Goal: Transaction & Acquisition: Purchase product/service

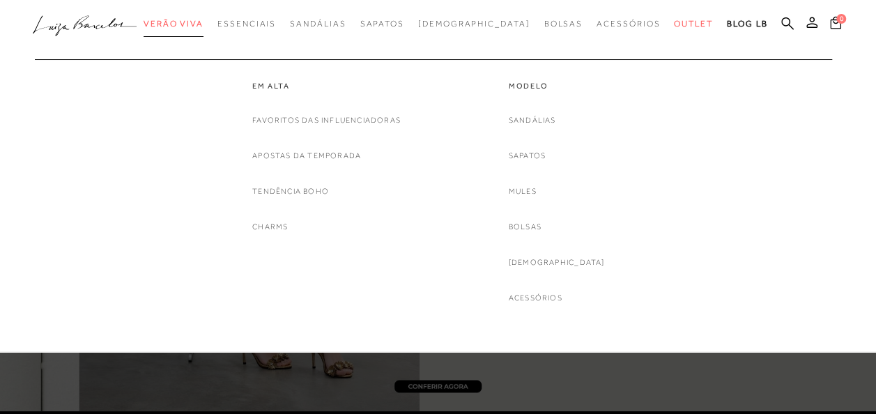
click at [199, 24] on span "Verão Viva" at bounding box center [173, 24] width 60 height 10
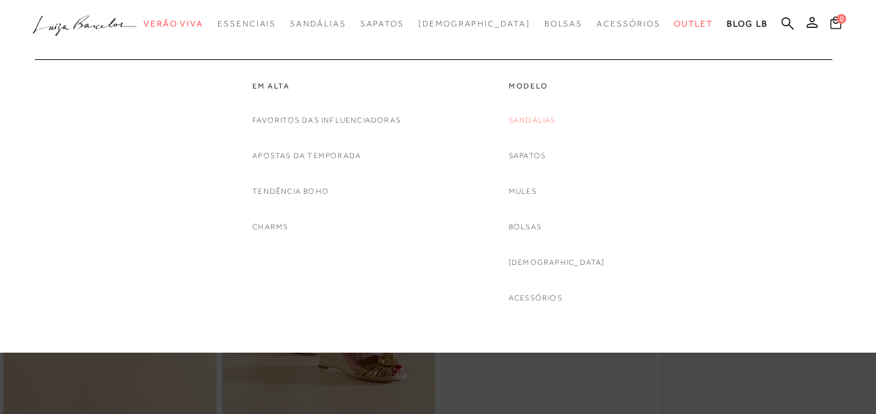
click at [556, 120] on link "Sandálias" at bounding box center [531, 120] width 47 height 15
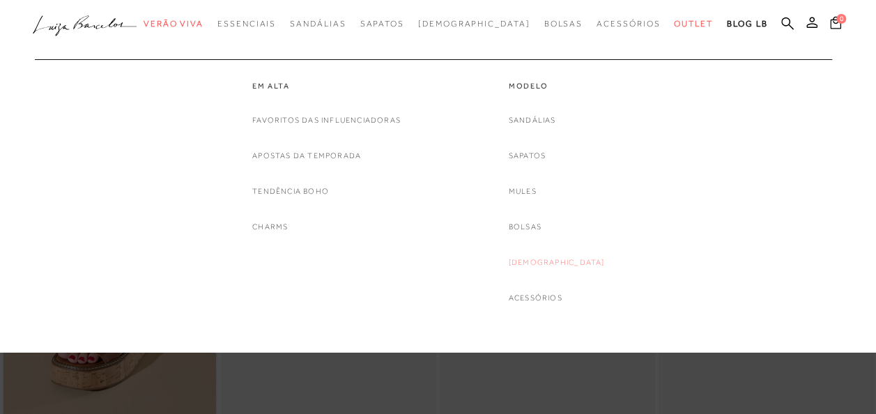
click at [557, 258] on link "[DEMOGRAPHIC_DATA]" at bounding box center [556, 262] width 96 height 15
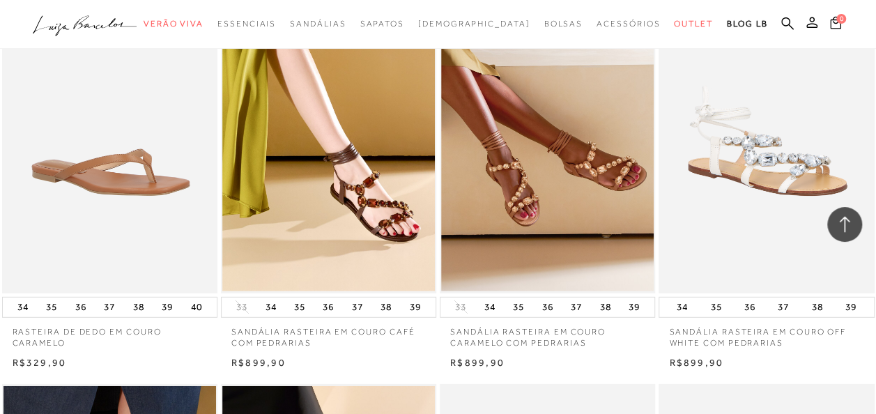
scroll to position [1783, 0]
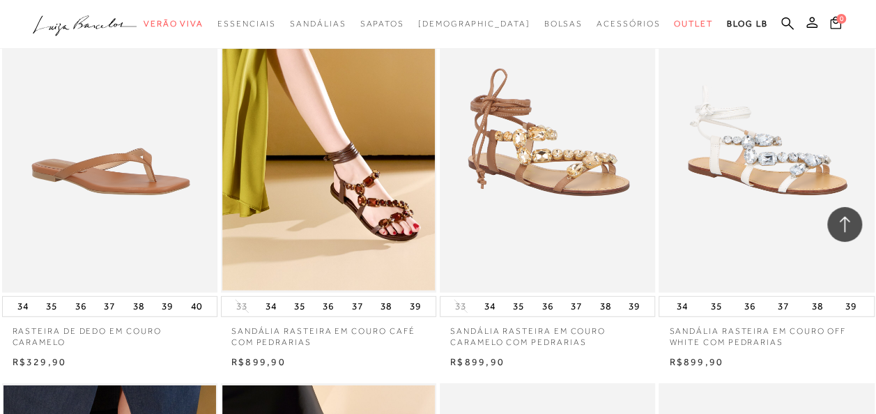
click at [576, 144] on img at bounding box center [548, 130] width 214 height 323
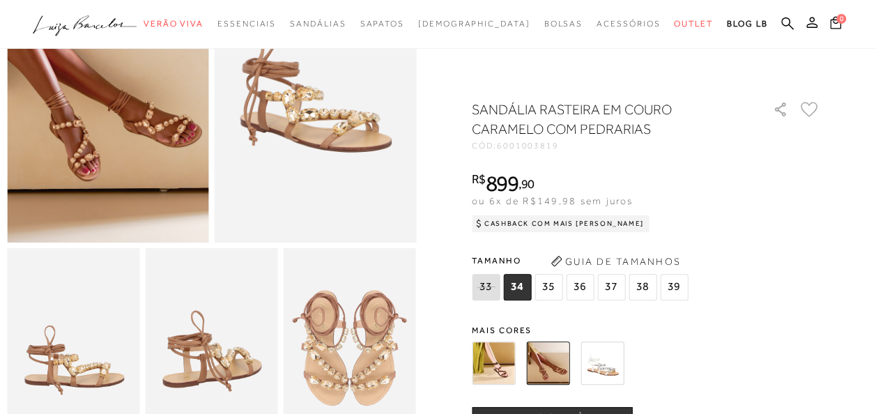
scroll to position [164, 0]
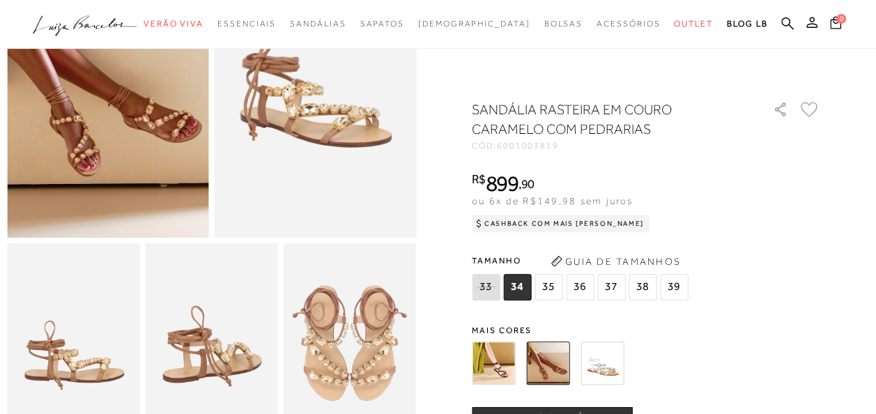
click at [619, 286] on span "37" at bounding box center [611, 287] width 28 height 26
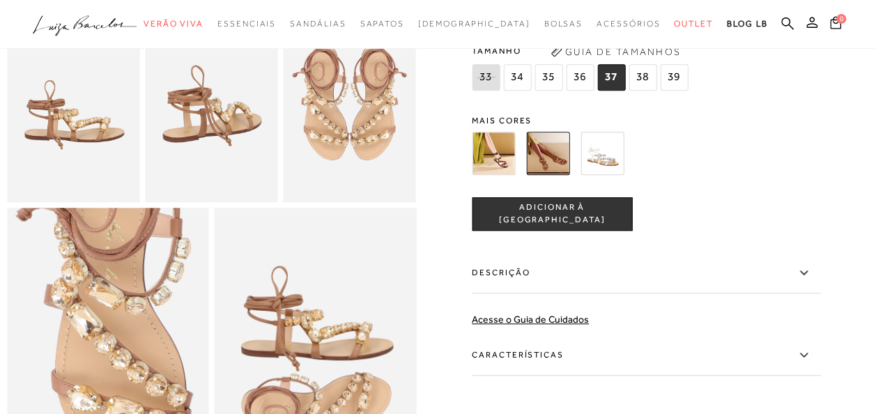
scroll to position [407, 0]
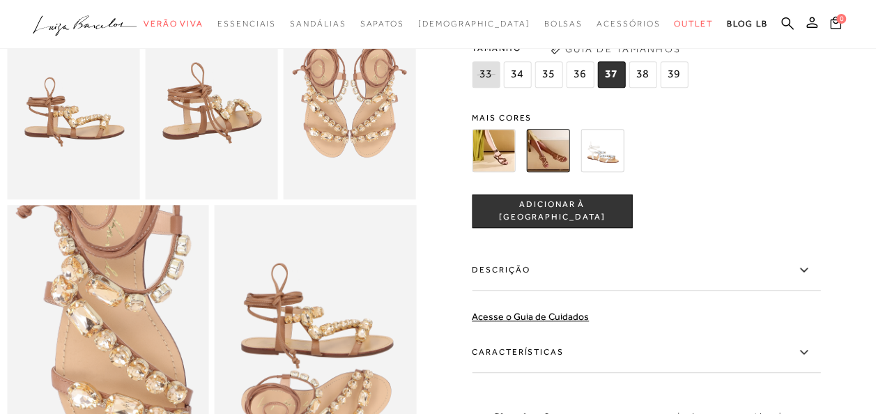
click at [564, 224] on span "ADICIONAR À [GEOGRAPHIC_DATA]" at bounding box center [551, 211] width 159 height 24
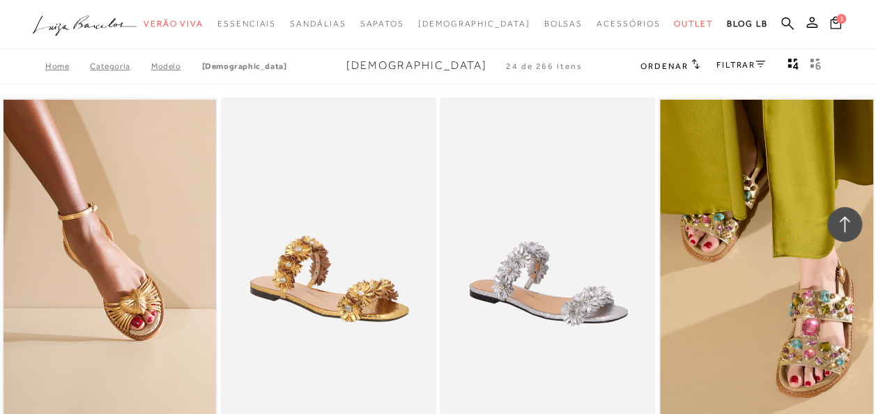
scroll to position [1783, 0]
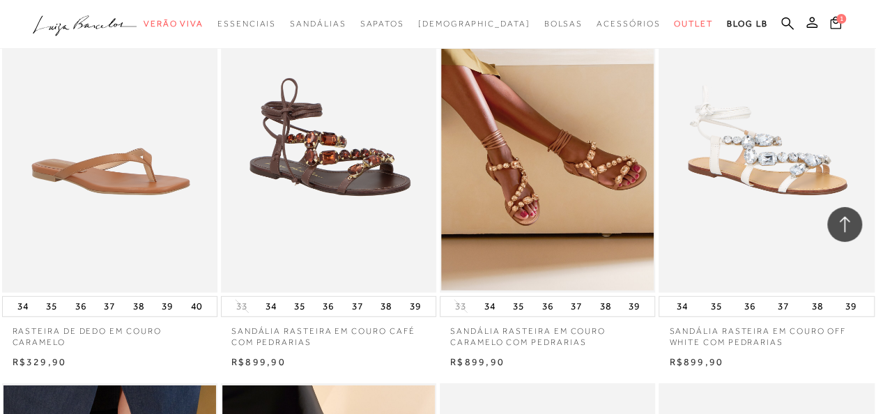
click at [352, 152] on img at bounding box center [329, 130] width 214 height 323
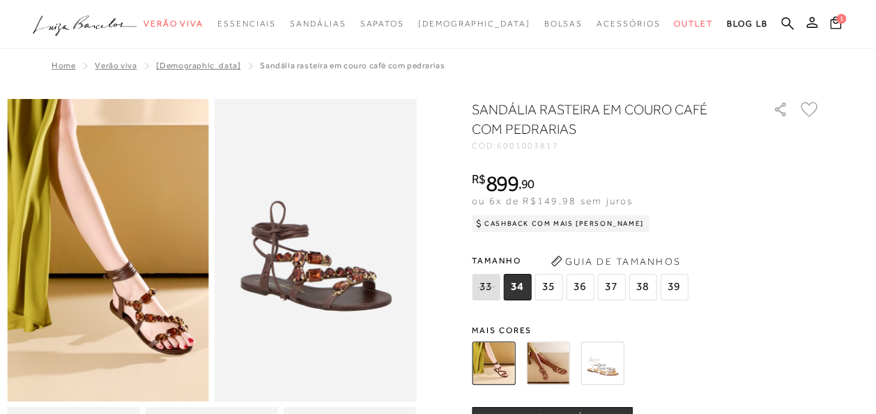
click at [610, 286] on span "37" at bounding box center [611, 287] width 28 height 26
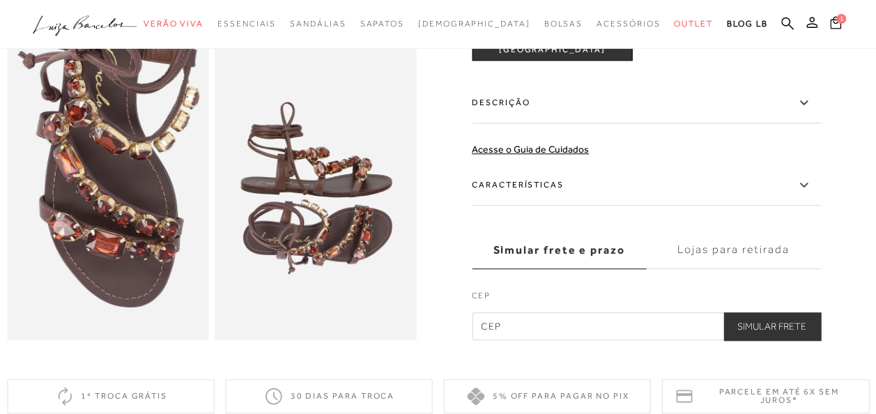
scroll to position [568, 0]
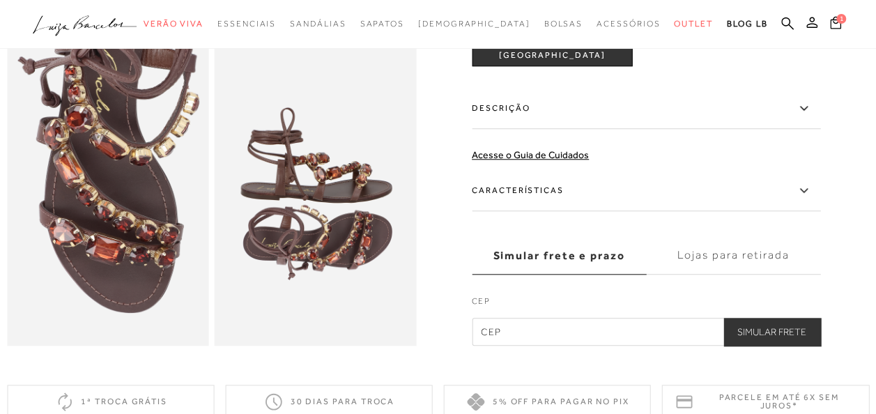
click at [596, 66] on button "ADICIONAR À [GEOGRAPHIC_DATA]" at bounding box center [552, 49] width 160 height 33
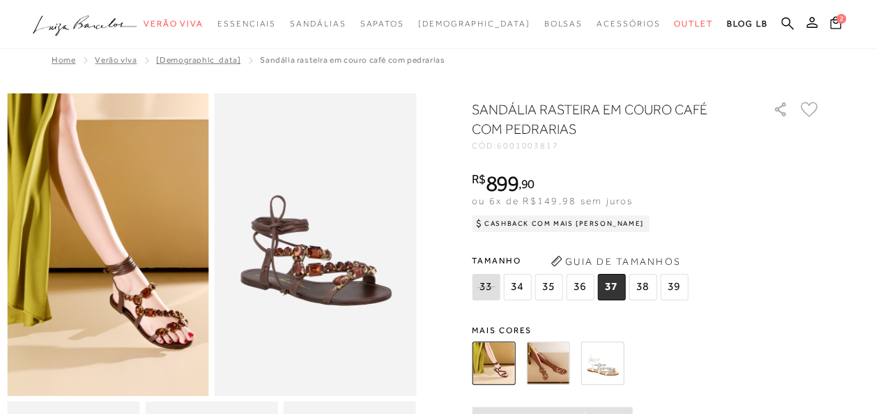
scroll to position [0, 0]
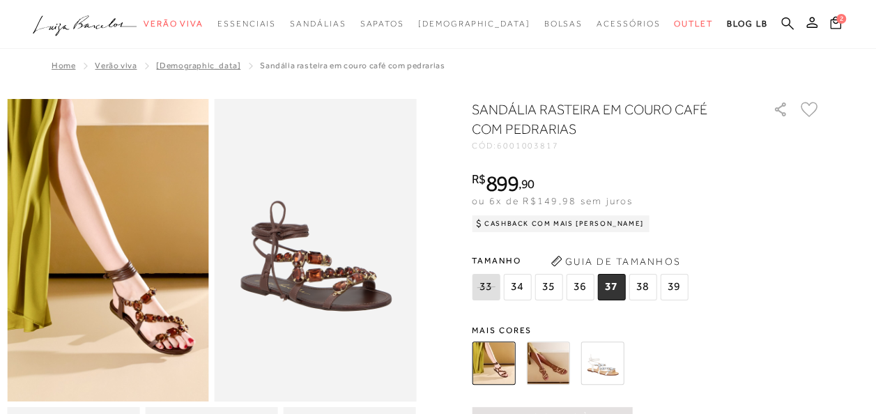
click at [784, 18] on icon at bounding box center [787, 23] width 13 height 13
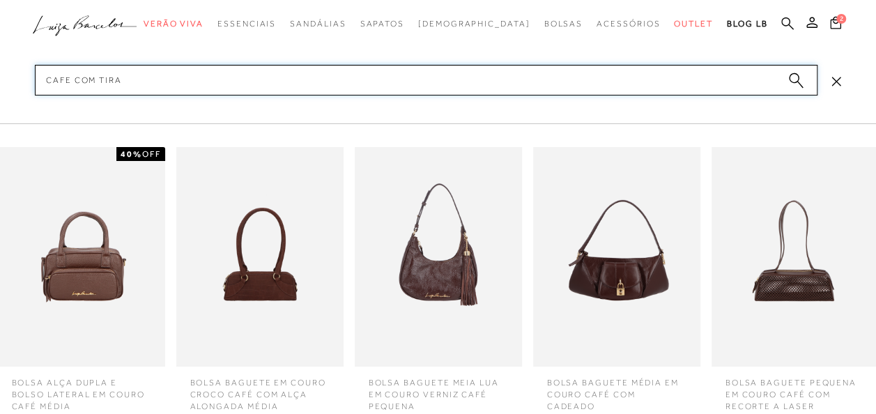
type input "cafe com tiras"
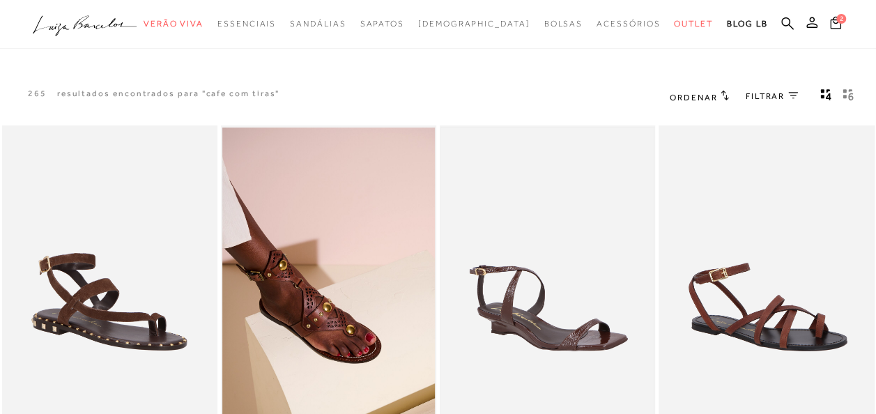
click at [548, 309] on img at bounding box center [547, 286] width 212 height 319
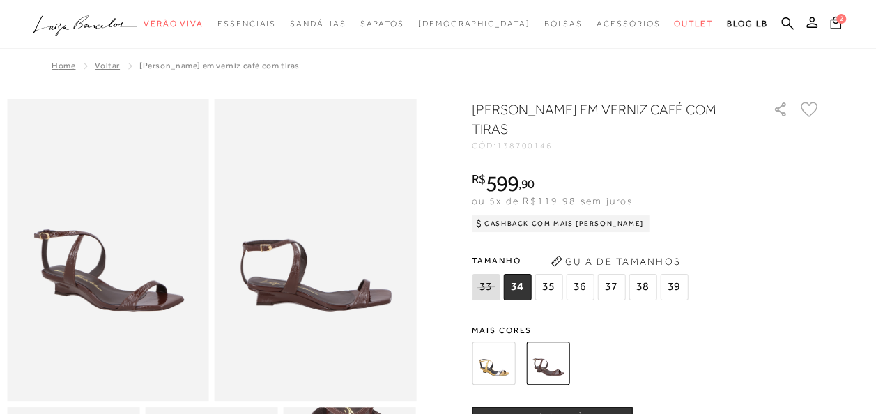
click at [836, 16] on icon at bounding box center [835, 22] width 11 height 13
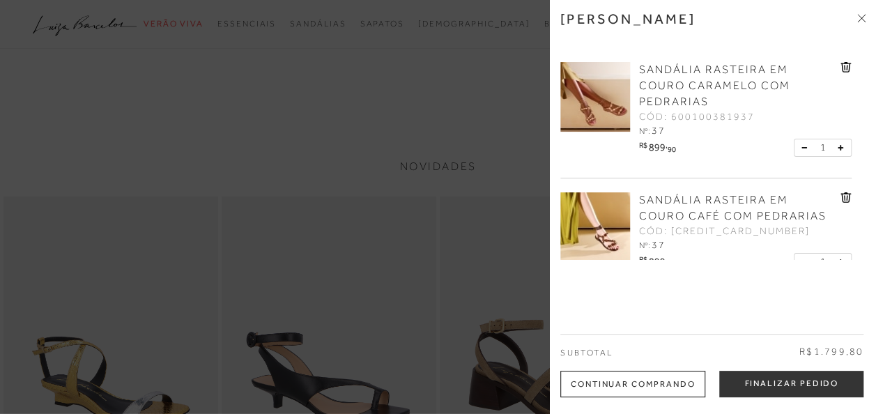
scroll to position [33, 0]
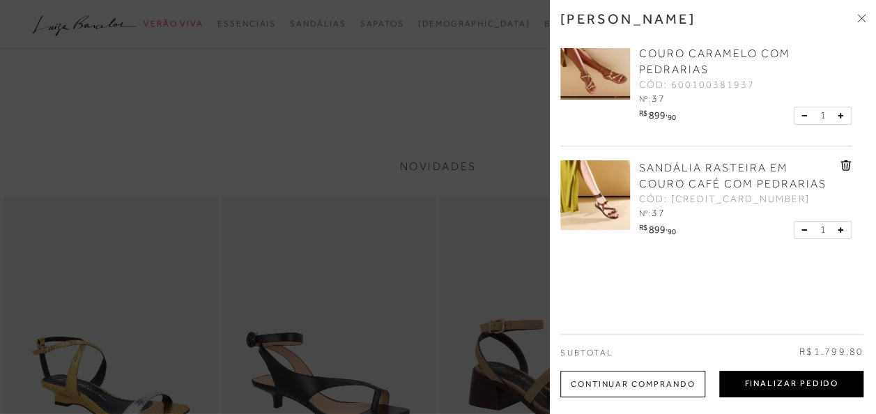
click at [785, 380] on button "Finalizar Pedido" at bounding box center [791, 384] width 144 height 26
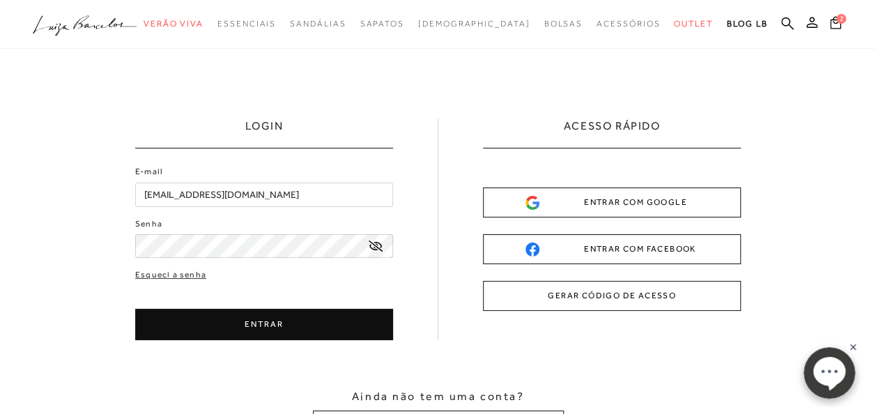
click at [241, 323] on button "ENTRAR" at bounding box center [264, 324] width 258 height 31
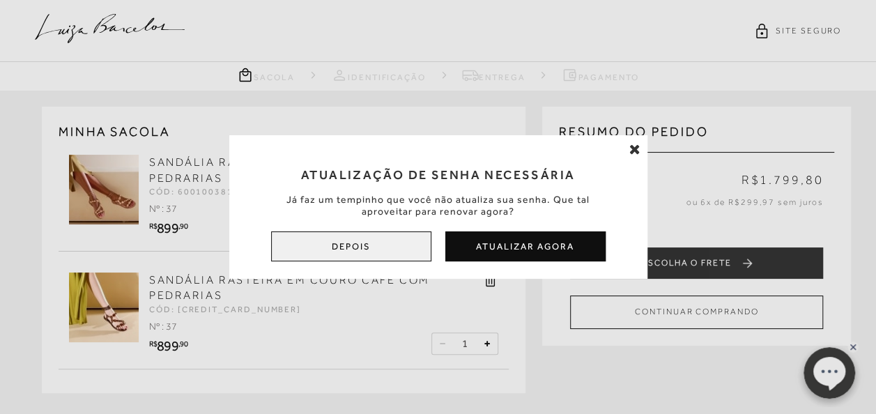
click at [355, 248] on button "Depois" at bounding box center [351, 246] width 160 height 30
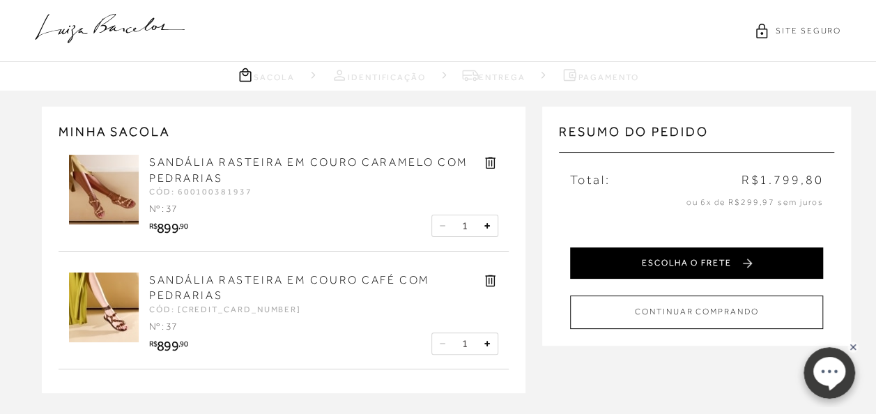
click at [687, 260] on button "ESCOLHA O FRETE" at bounding box center [696, 262] width 253 height 31
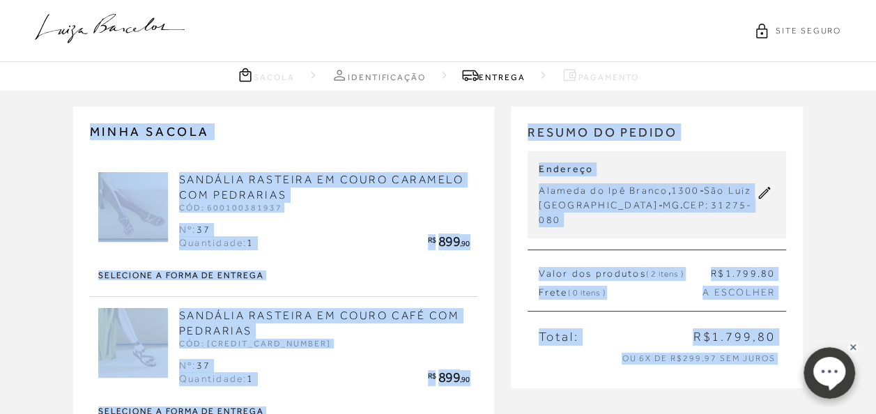
drag, startPoint x: 873, startPoint y: 131, endPoint x: 880, endPoint y: 254, distance: 122.7
click at [875, 254] on html "pa2900009 está carregada. SITE SEGURO Sacola Identificação [GEOGRAPHIC_DATA]" at bounding box center [438, 207] width 876 height 414
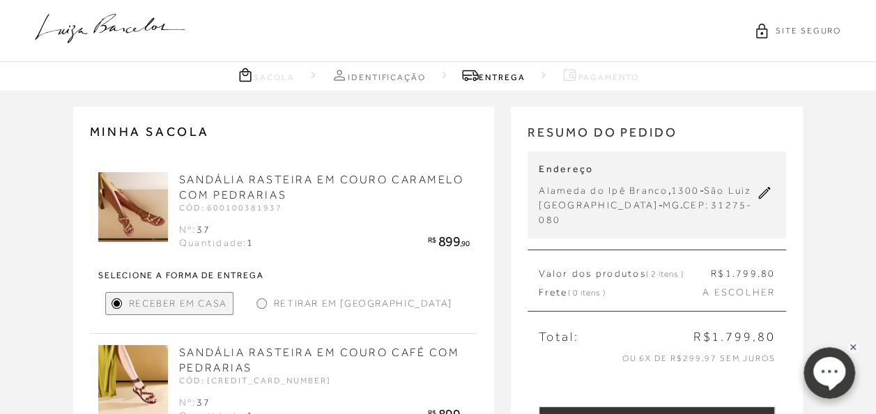
drag, startPoint x: 880, startPoint y: 254, endPoint x: 839, endPoint y: 292, distance: 56.2
click at [839, 292] on div "MINHA SACOLA SANDÁLIA RASTEIRA EM COURO CARAMELO COM PEDRARIAS CÓD: 60010038193…" at bounding box center [438, 315] width 876 height 449
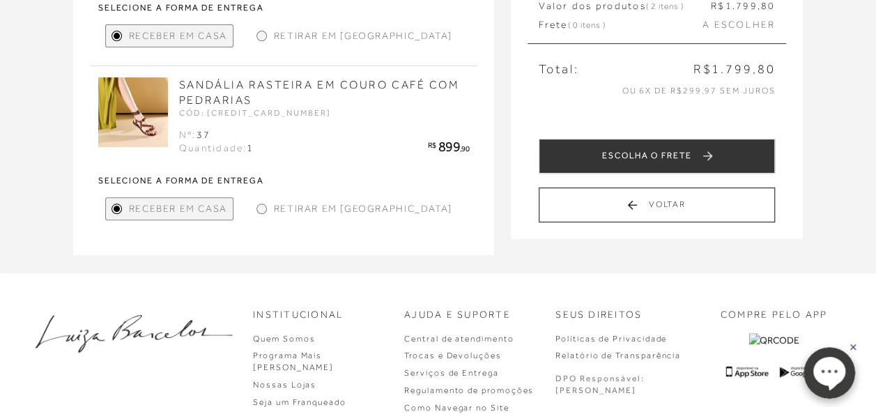
scroll to position [267, 0]
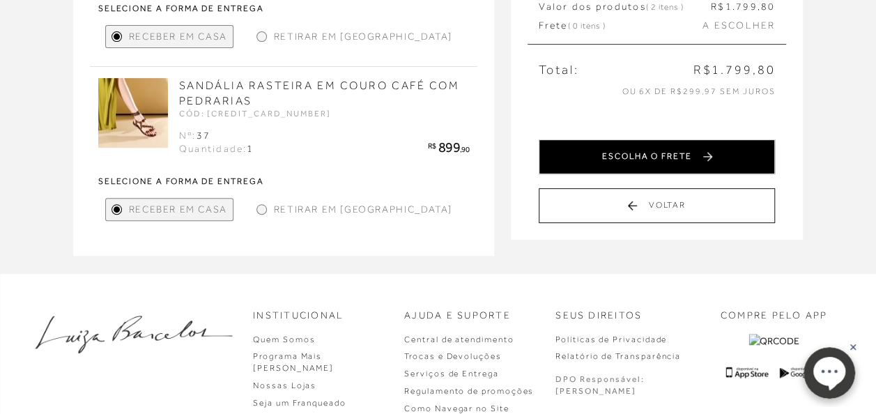
click at [644, 149] on button "ESCOLHA O FRETE" at bounding box center [656, 156] width 236 height 35
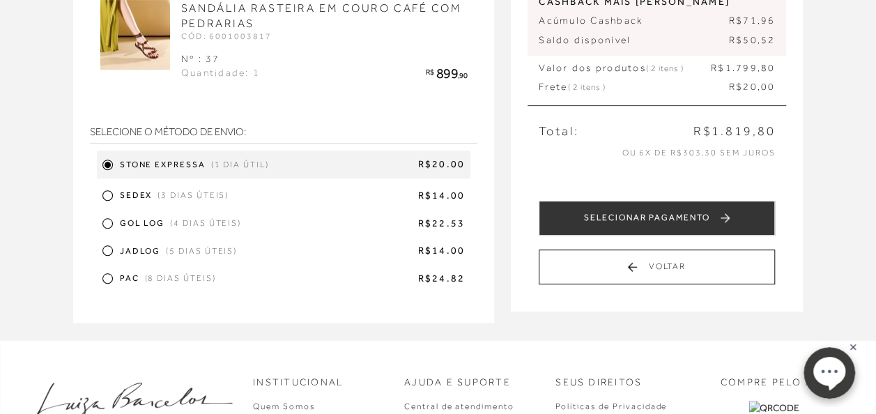
scroll to position [277, 0]
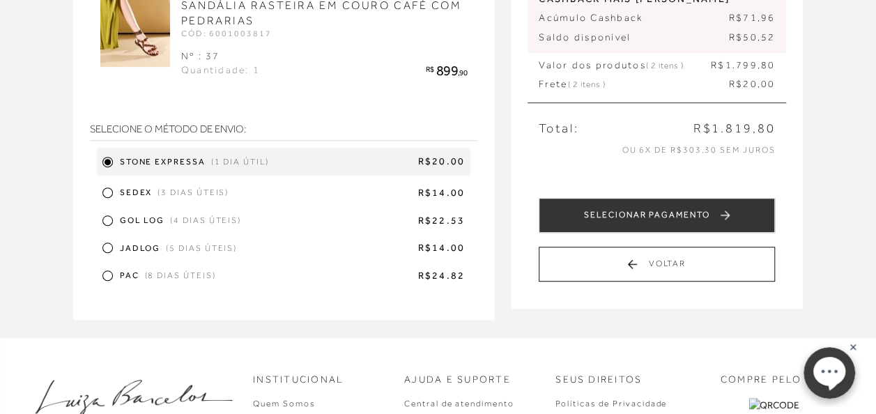
click at [195, 195] on span "(3 dias úteis)" at bounding box center [192, 193] width 71 height 12
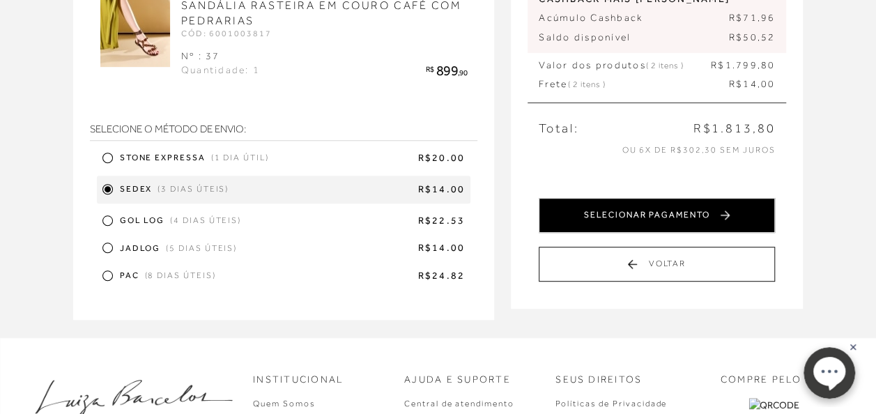
click at [675, 198] on button "SELECIONAR PAGAMENTO" at bounding box center [656, 215] width 236 height 35
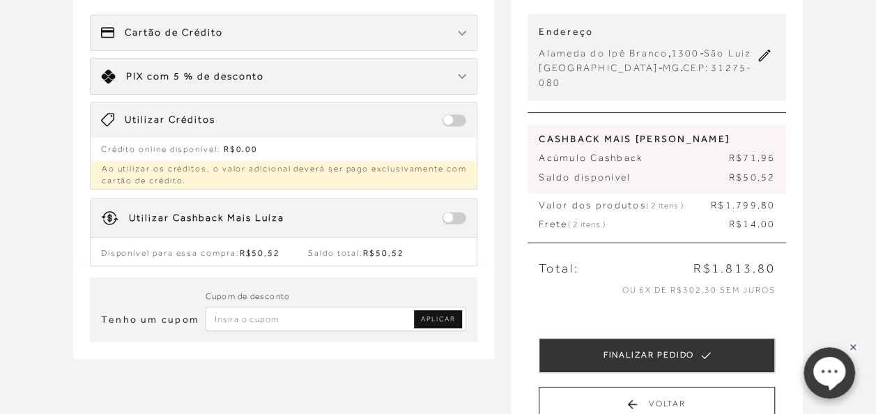
scroll to position [139, 0]
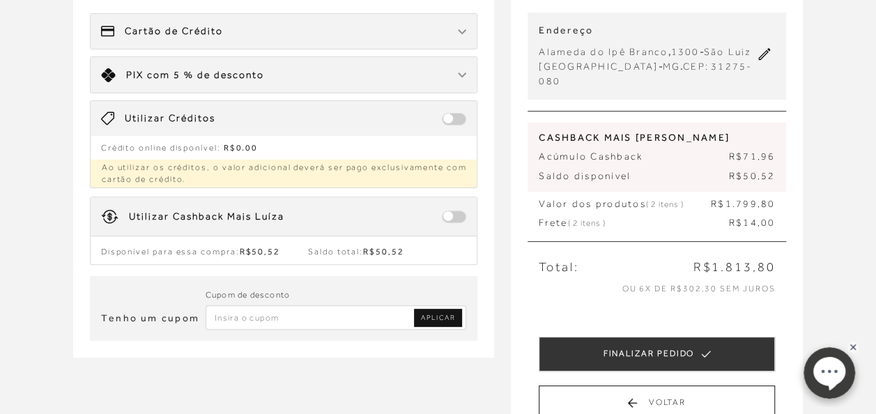
click at [453, 210] on span at bounding box center [454, 216] width 24 height 13
click at [448, 212] on span at bounding box center [454, 216] width 24 height 13
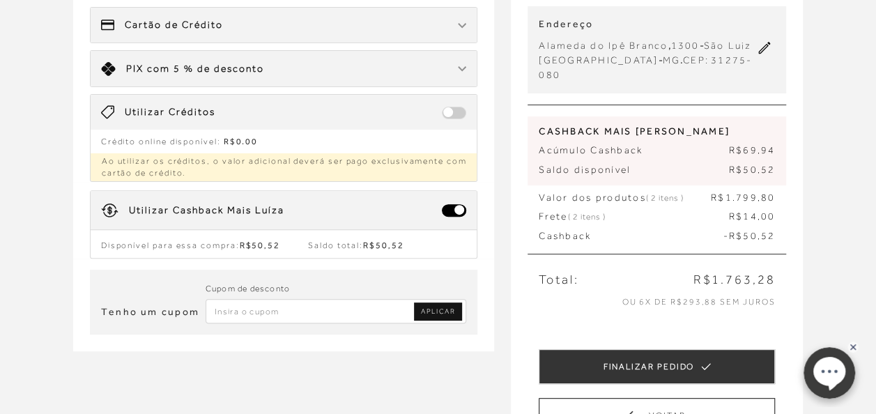
scroll to position [0, 0]
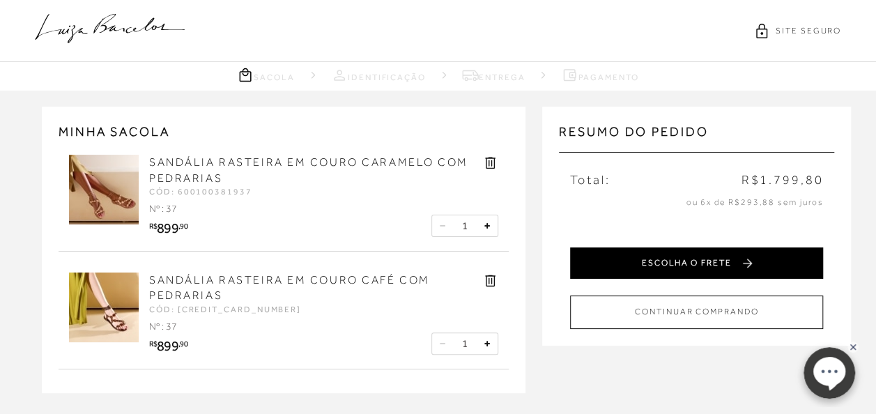
click at [667, 255] on button "ESCOLHA O FRETE" at bounding box center [696, 262] width 253 height 31
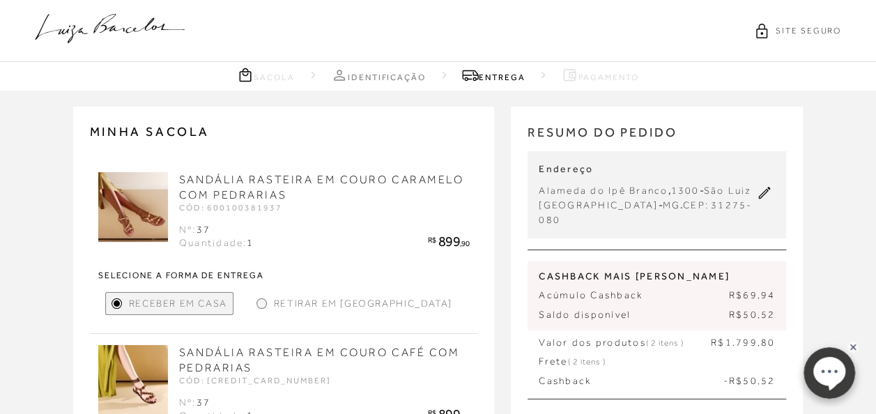
scroll to position [61, 0]
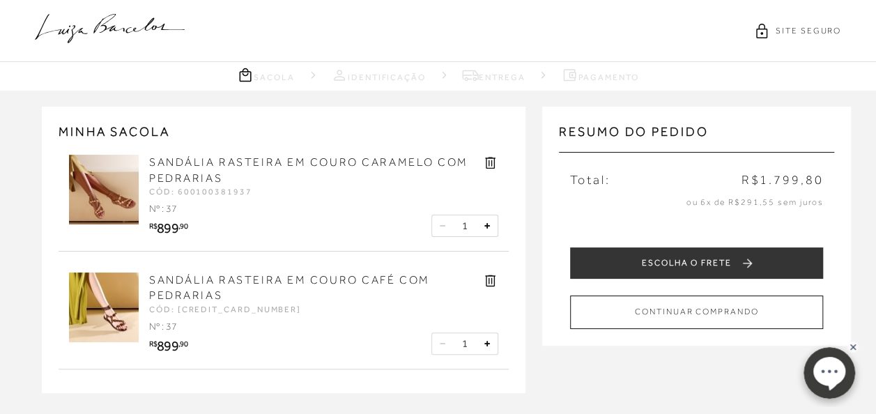
click at [489, 159] on icon at bounding box center [490, 163] width 16 height 16
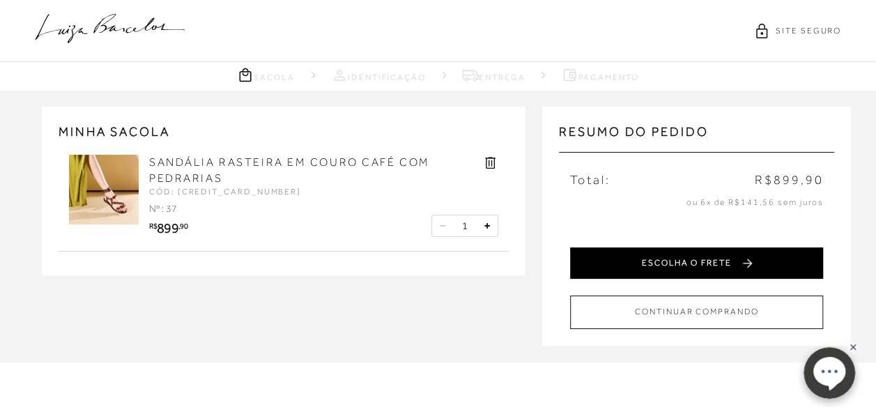
click at [708, 265] on button "ESCOLHA O FRETE" at bounding box center [696, 262] width 253 height 31
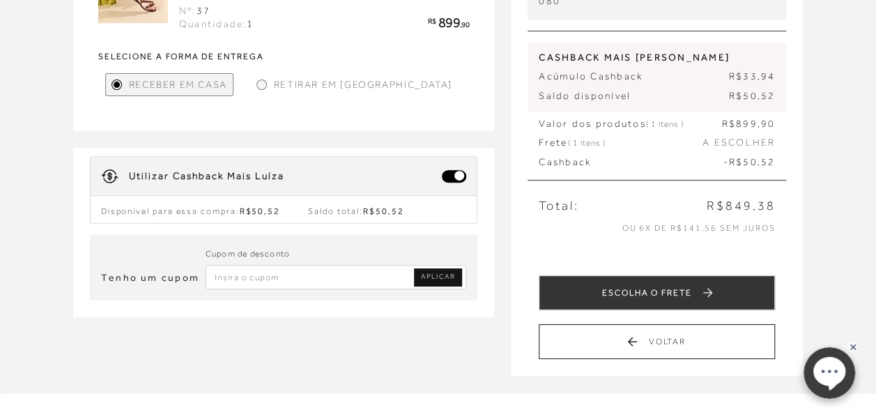
scroll to position [223, 0]
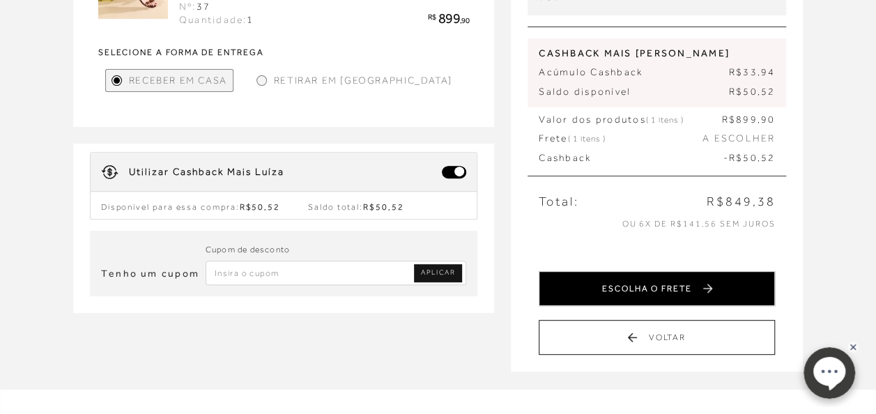
click at [666, 276] on button "ESCOLHA O FRETE" at bounding box center [656, 288] width 236 height 35
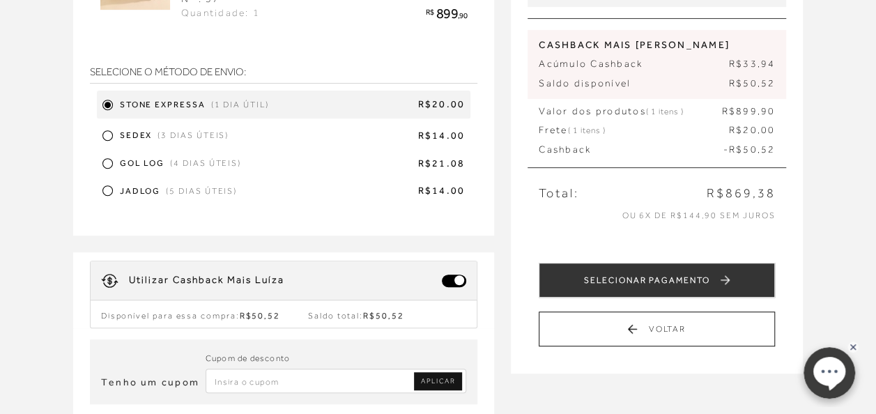
scroll to position [219, 0]
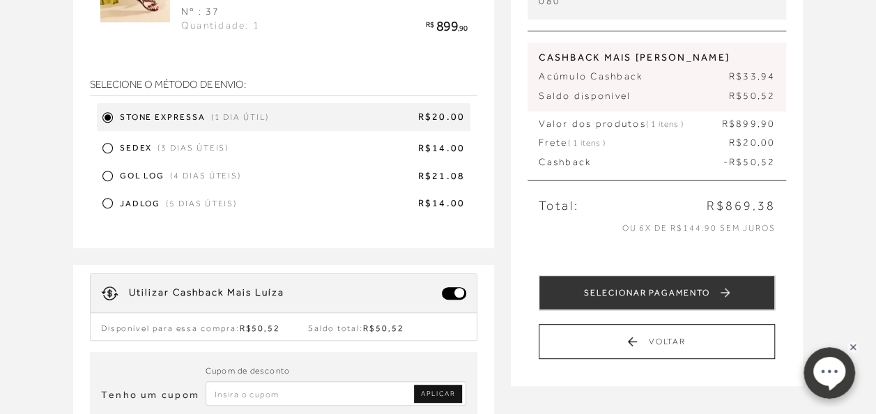
click at [187, 144] on span "(3 dias úteis)" at bounding box center [192, 148] width 71 height 12
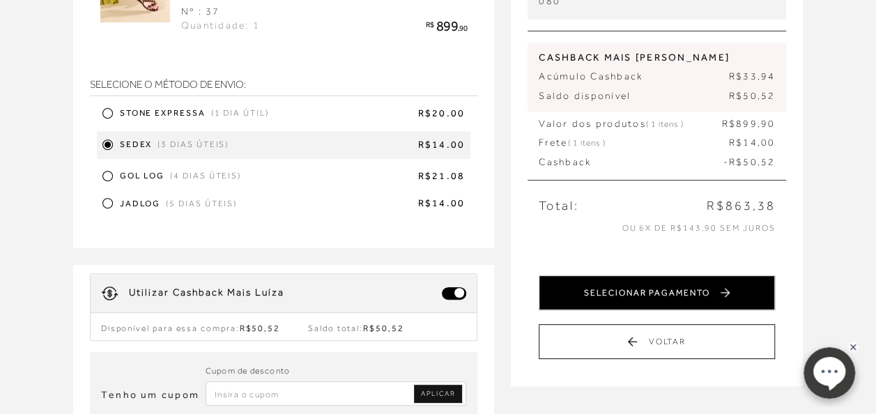
click at [707, 275] on button "SELECIONAR PAGAMENTO" at bounding box center [656, 292] width 236 height 35
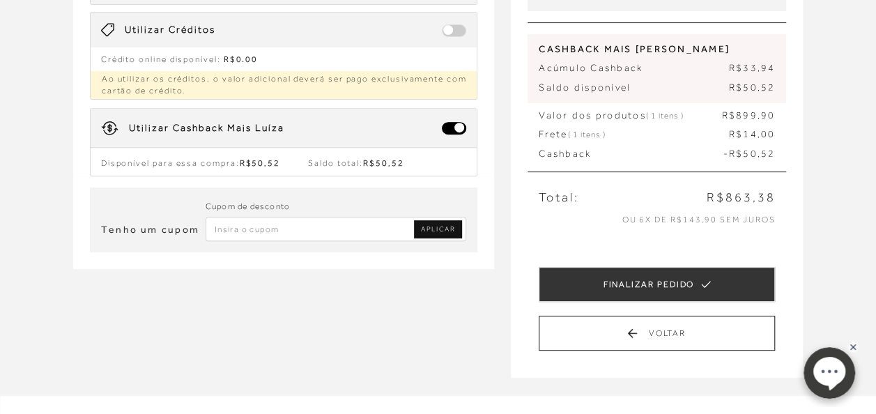
scroll to position [230, 0]
